Goal: Navigation & Orientation: Understand site structure

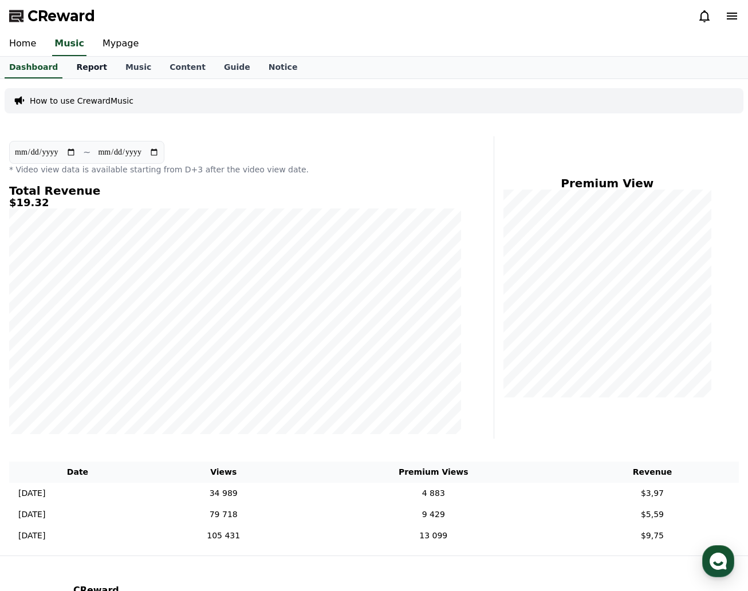
click at [82, 65] on link "Report" at bounding box center [91, 68] width 49 height 22
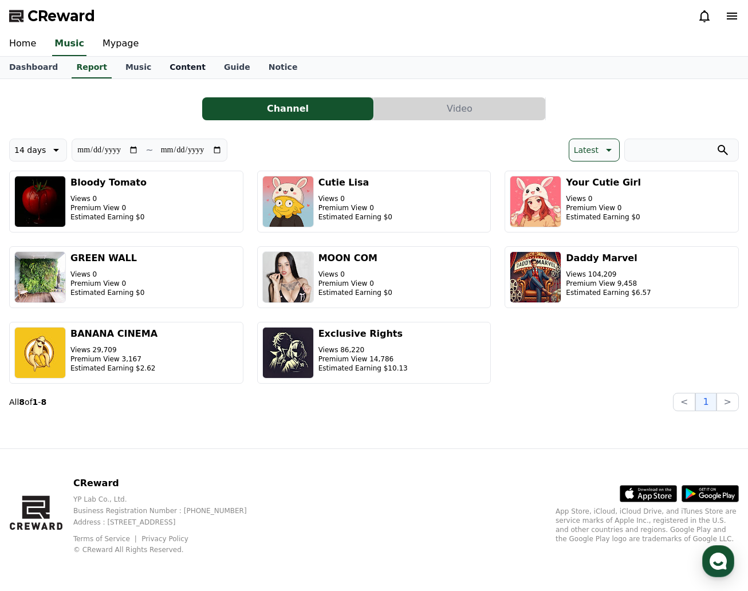
click at [169, 66] on link "Content" at bounding box center [187, 68] width 54 height 22
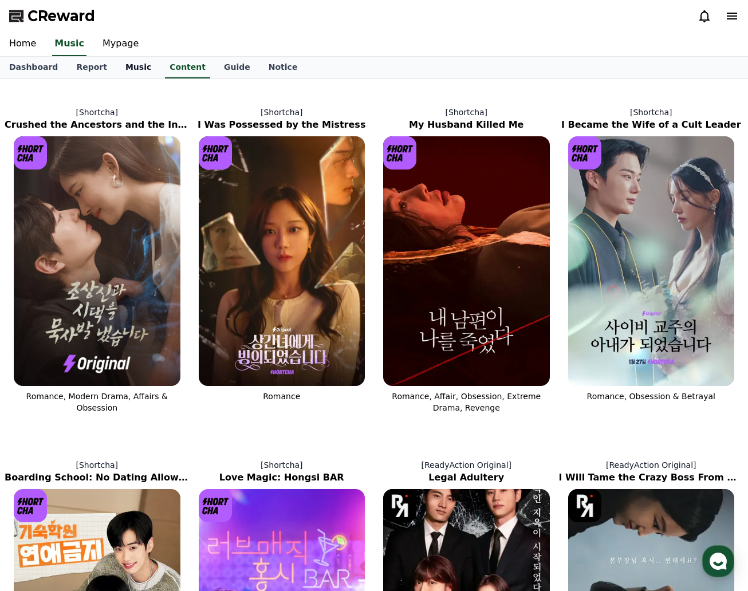
click at [128, 70] on link "Music" at bounding box center [138, 68] width 44 height 22
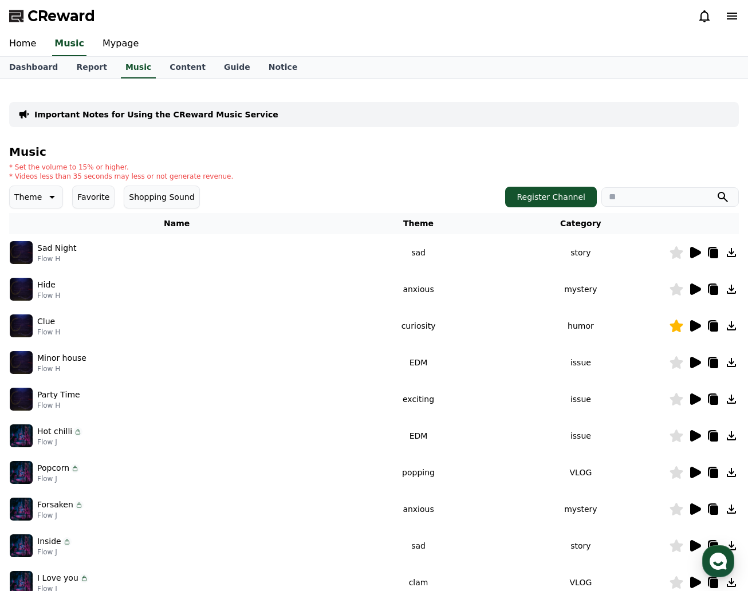
click at [265, 138] on div "Important Notes for Using the CReward Music Service Music * Set the volume to 1…" at bounding box center [374, 356] width 730 height 536
click at [215, 77] on link "Guide" at bounding box center [237, 68] width 45 height 22
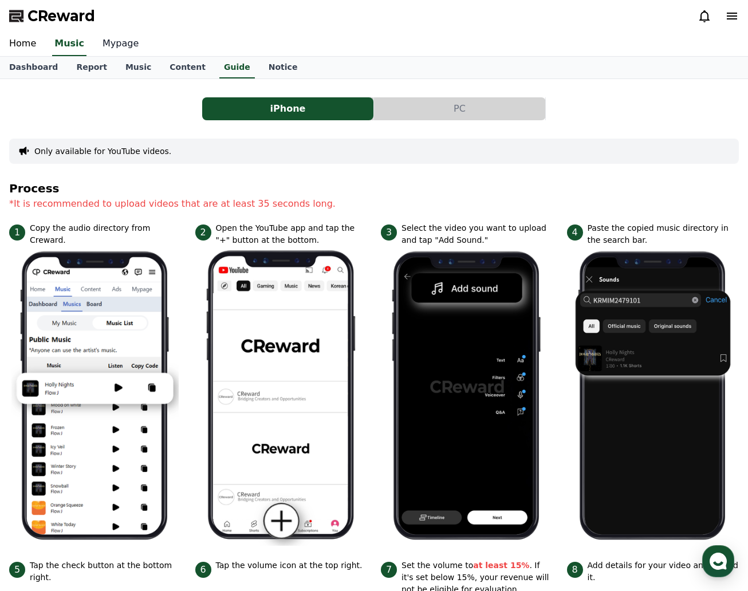
click at [100, 48] on link "Mypage" at bounding box center [120, 44] width 54 height 24
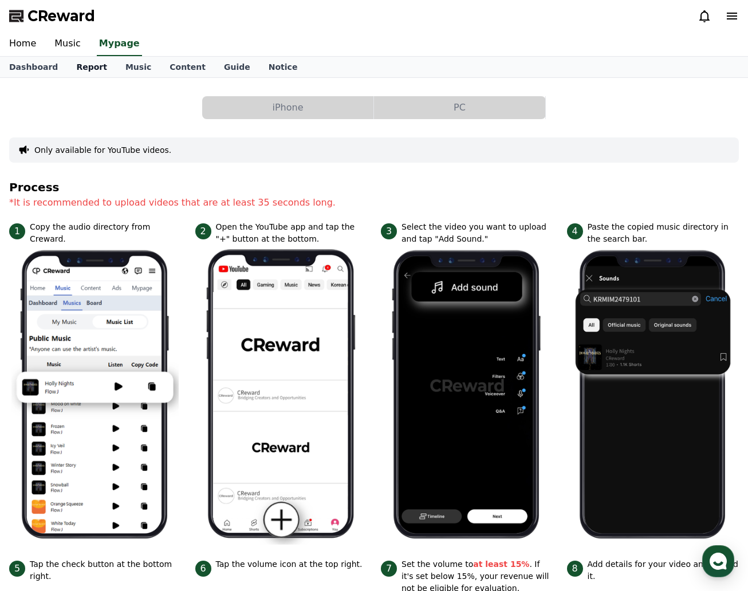
select select "**********"
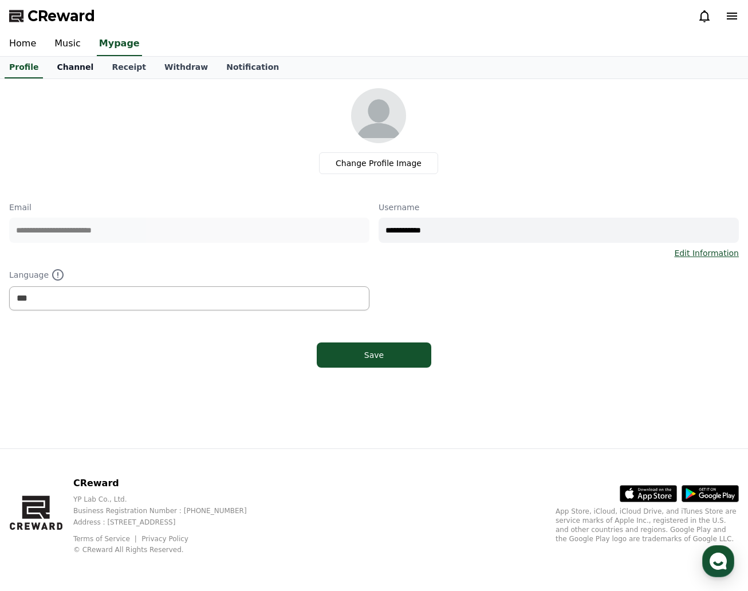
click at [81, 71] on link "Channel" at bounding box center [75, 68] width 55 height 22
